Goal: Task Accomplishment & Management: Use online tool/utility

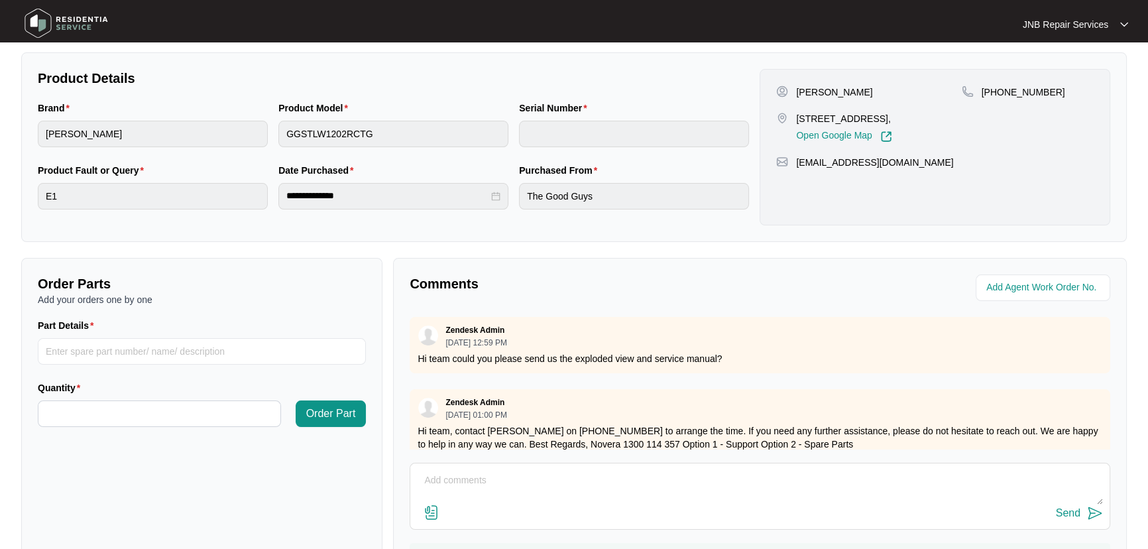
scroll to position [180, 0]
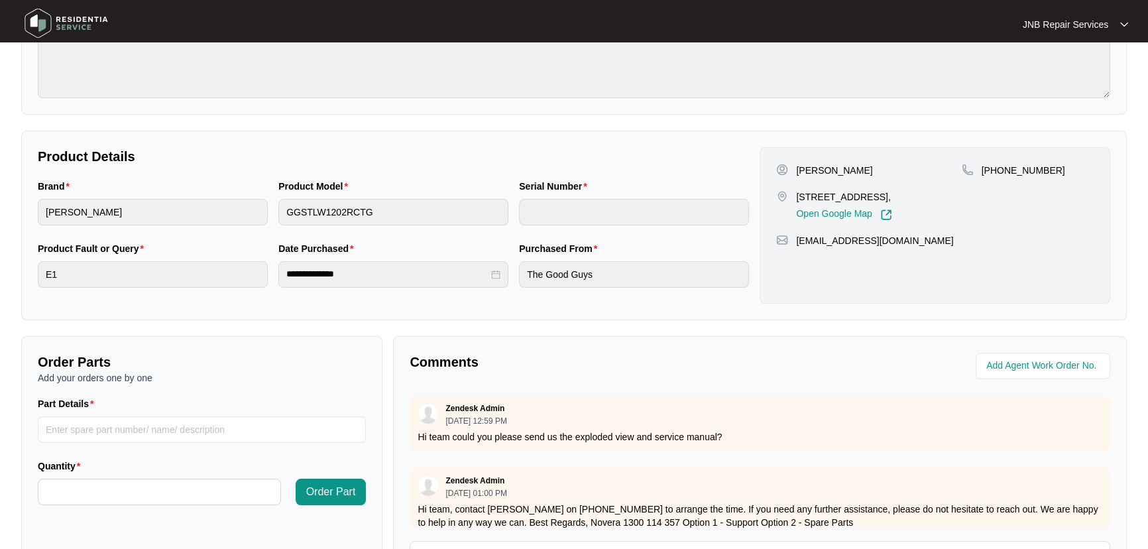
click at [510, 280] on div "**********" at bounding box center [393, 272] width 722 height 62
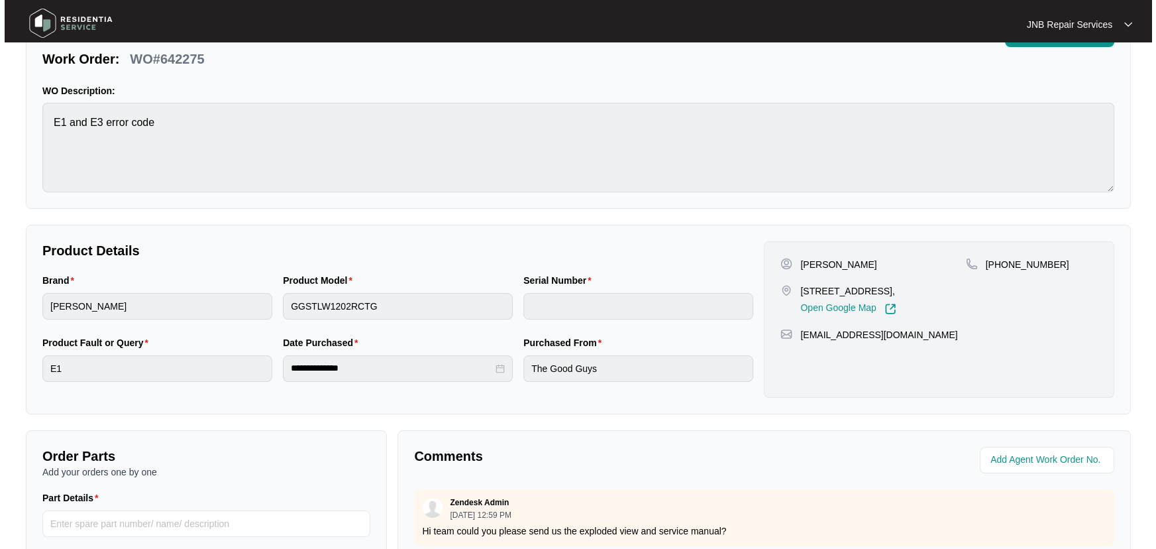
scroll to position [0, 0]
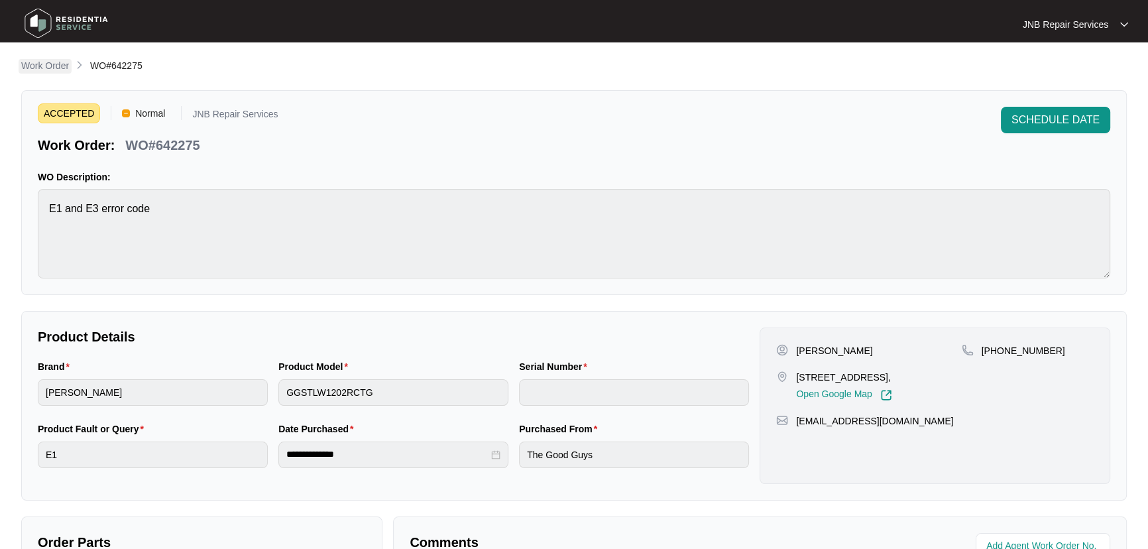
click at [64, 66] on p "Work Order" at bounding box center [45, 65] width 48 height 13
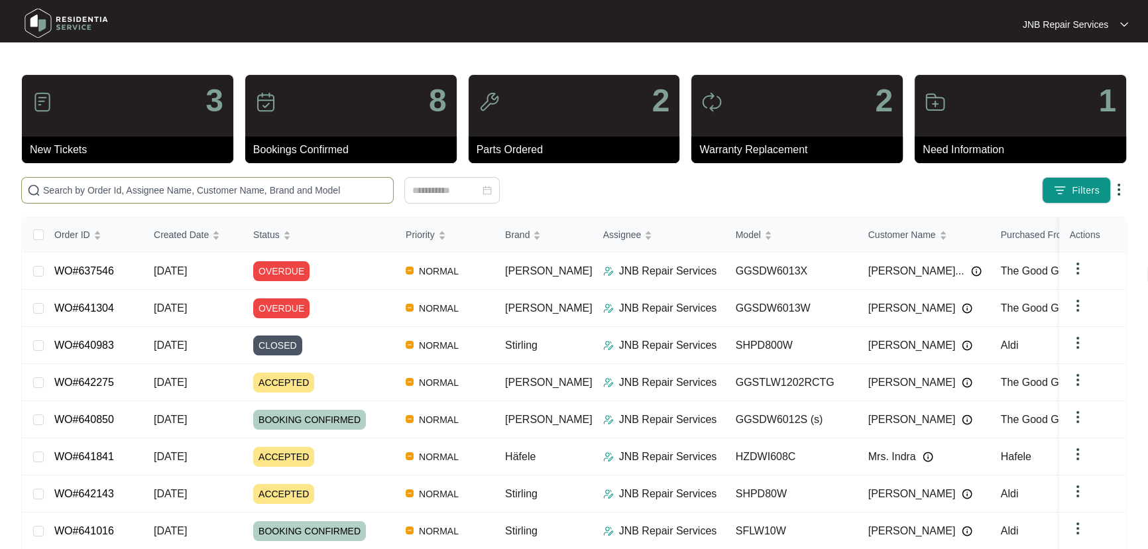
click at [310, 184] on input "text" at bounding box center [215, 190] width 345 height 15
paste input "642143"
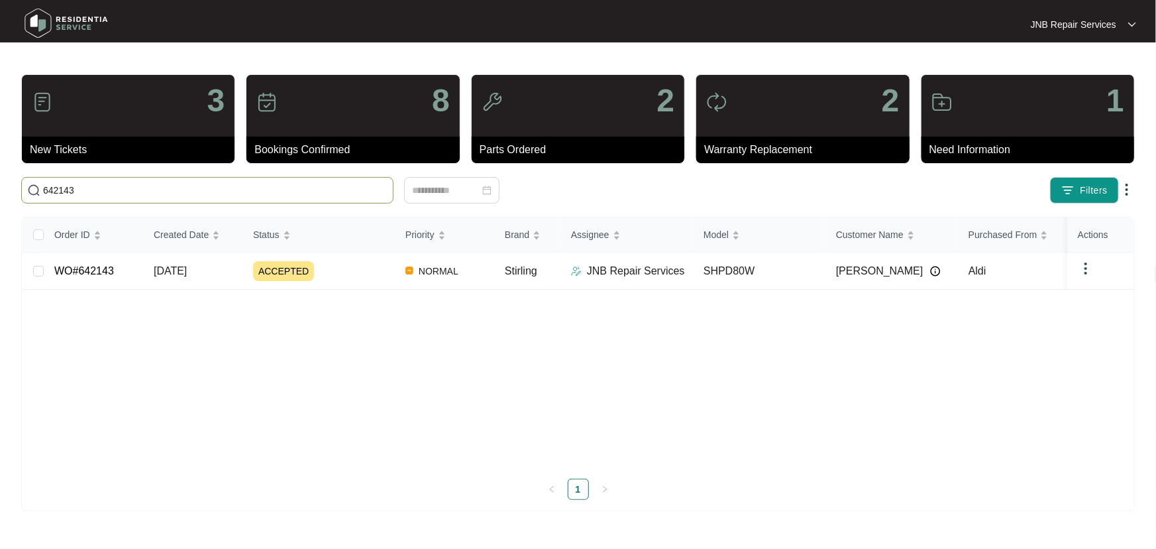
click at [0, 170] on main "3 New Tickets 8 Bookings Confirmed 2 Parts Ordered 2 Warranty Replacement 1 Nee…" at bounding box center [578, 274] width 1156 height 549
paste input "1841"
drag, startPoint x: 54, startPoint y: 192, endPoint x: 0, endPoint y: 181, distance: 54.8
click at [0, 181] on main "3 New Tickets 8 Bookings Confirmed 2 Parts Ordered 2 Warranty Replacement 1 Nee…" at bounding box center [578, 274] width 1156 height 549
paste input "693"
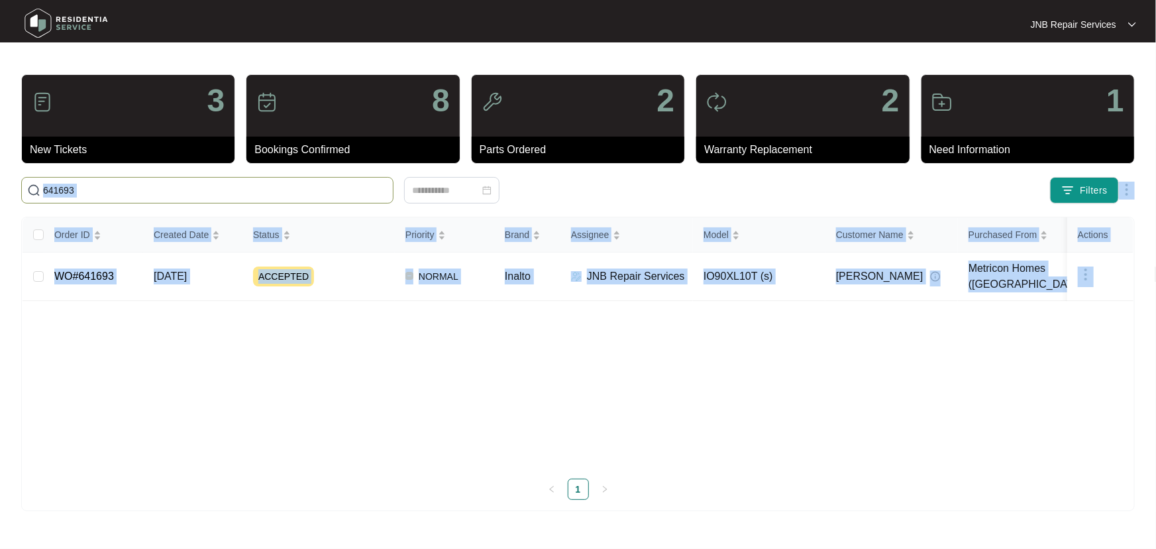
drag, startPoint x: 168, startPoint y: 197, endPoint x: 135, endPoint y: 192, distance: 32.8
click at [135, 192] on body "JNB Repair Services JNB Repair... 3 New Tickets 8 Bookings Confirmed 2 Parts Or…" at bounding box center [578, 274] width 1156 height 549
click at [134, 192] on input "641693" at bounding box center [215, 190] width 345 height 15
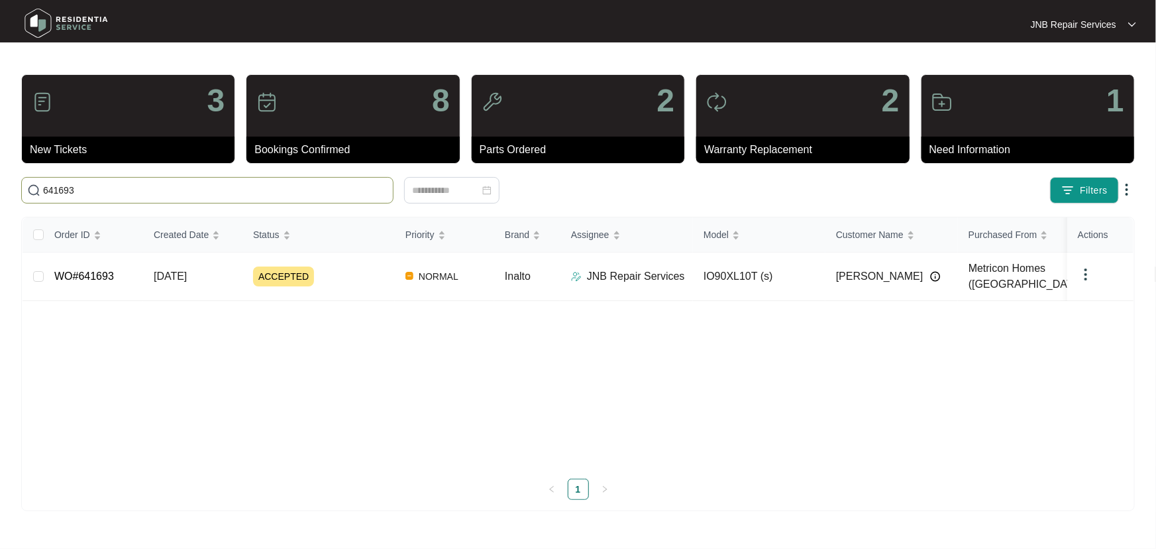
drag, startPoint x: 118, startPoint y: 191, endPoint x: 0, endPoint y: 191, distance: 118.0
click at [0, 191] on main "3 New Tickets 8 Bookings Confirmed 2 Parts Ordered 2 Warranty Replacement 1 Nee…" at bounding box center [578, 274] width 1156 height 549
paste input "36"
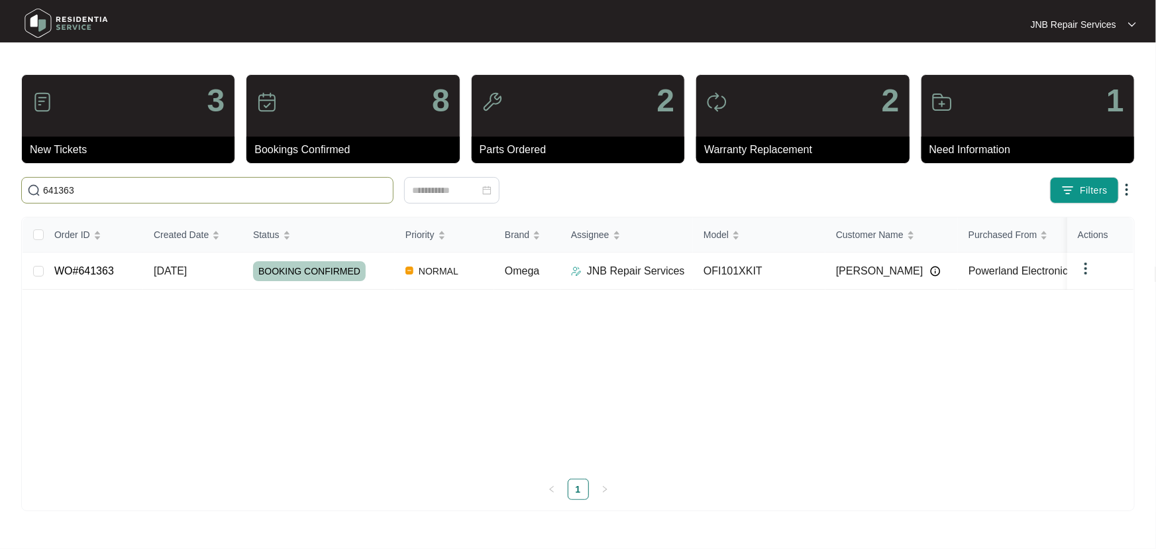
drag, startPoint x: 115, startPoint y: 192, endPoint x: 0, endPoint y: 193, distance: 115.3
click at [0, 192] on main "3 New Tickets 8 Bookings Confirmed 2 Parts Ordered 2 Warranty Replacement 1 Nee…" at bounding box center [578, 274] width 1156 height 549
paste input "04"
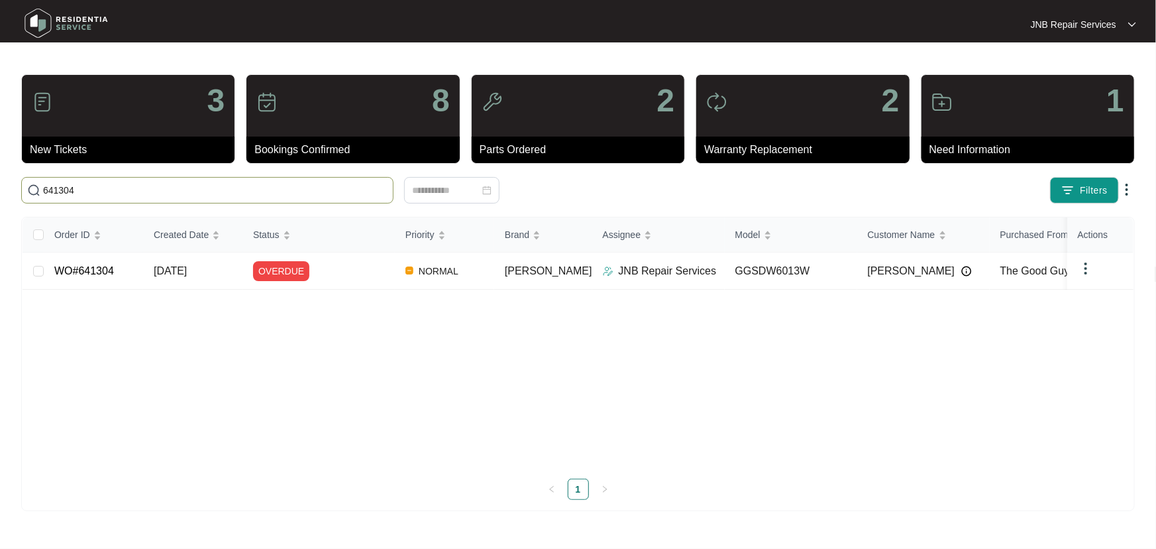
drag, startPoint x: 238, startPoint y: 192, endPoint x: 0, endPoint y: 201, distance: 238.1
click at [0, 200] on main "3 New Tickets 8 Bookings Confirmed 2 Parts Ordered 2 Warranty Replacement 1 Nee…" at bounding box center [578, 274] width 1156 height 549
paste input "016"
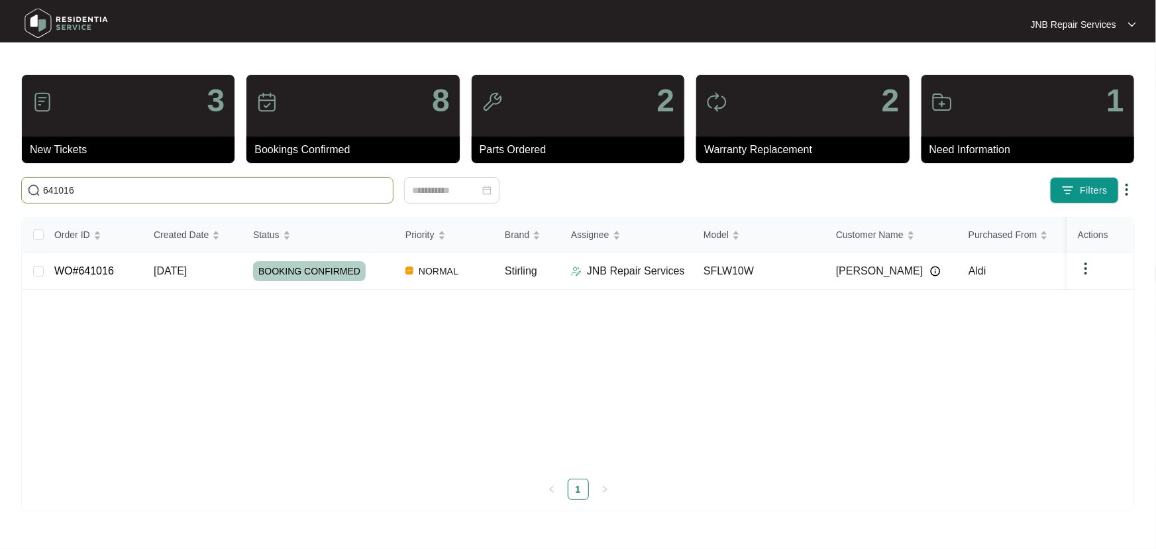
drag, startPoint x: 128, startPoint y: 192, endPoint x: 0, endPoint y: 192, distance: 127.9
click at [0, 192] on main "3 New Tickets 8 Bookings Confirmed 2 Parts Ordered 2 Warranty Replacement 1 Nee…" at bounding box center [578, 274] width 1156 height 549
paste input "39837"
drag, startPoint x: 119, startPoint y: 193, endPoint x: 0, endPoint y: 172, distance: 121.0
click at [0, 172] on main "3 New Tickets 8 Bookings Confirmed 2 Parts Ordered 2 Warranty Replacement 1 Nee…" at bounding box center [578, 274] width 1156 height 549
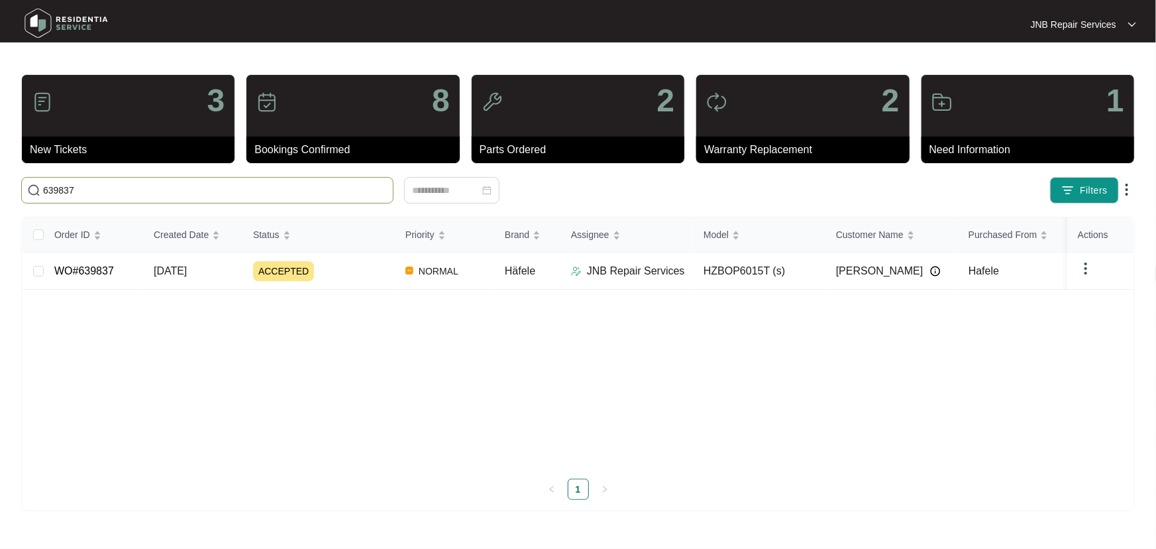
paste input "746"
drag, startPoint x: 83, startPoint y: 192, endPoint x: 24, endPoint y: 174, distance: 62.3
click at [0, 173] on main "3 New Tickets 8 Bookings Confirmed 2 Parts Ordered 2 Warranty Replacement 1 Nee…" at bounding box center [578, 274] width 1156 height 549
paste input "8797"
type input "638797"
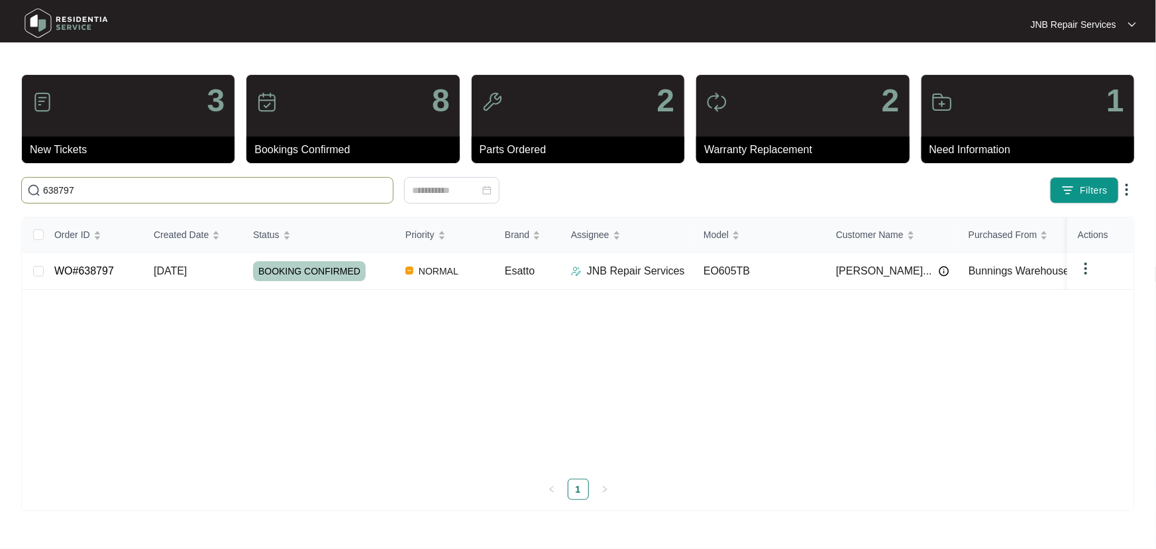
click at [404, 336] on div "Order ID Created Date Status Priority Brand Assignee Model Customer Name Purcha…" at bounding box center [578, 342] width 1111 height 250
